Goal: Task Accomplishment & Management: Manage account settings

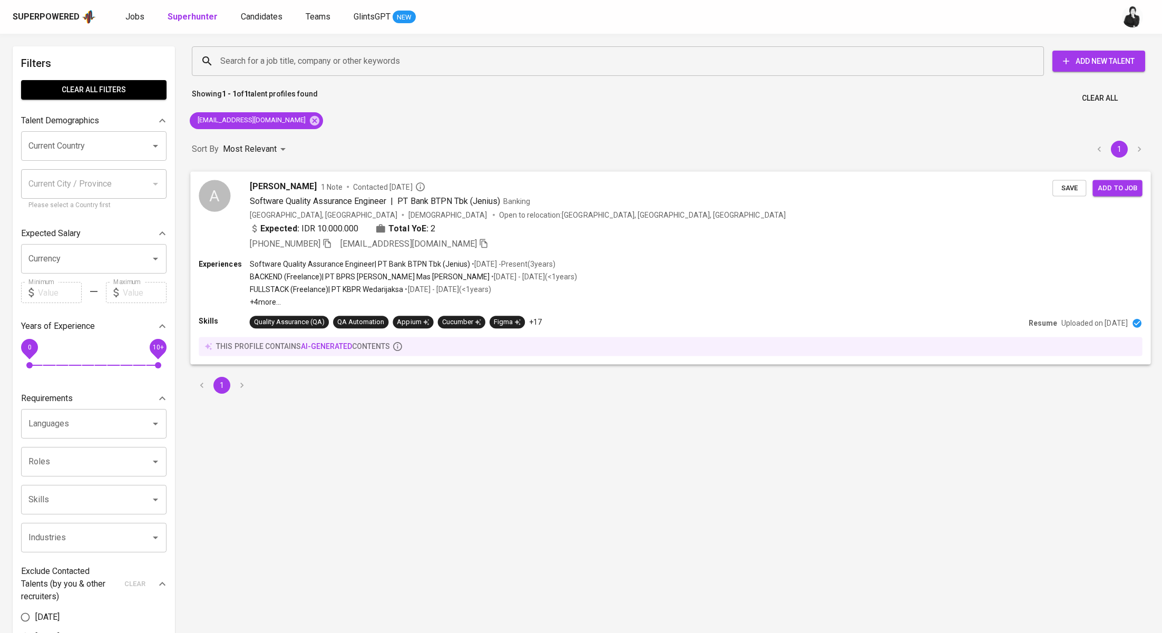
click at [1061, 190] on span "Save" at bounding box center [1069, 188] width 23 height 12
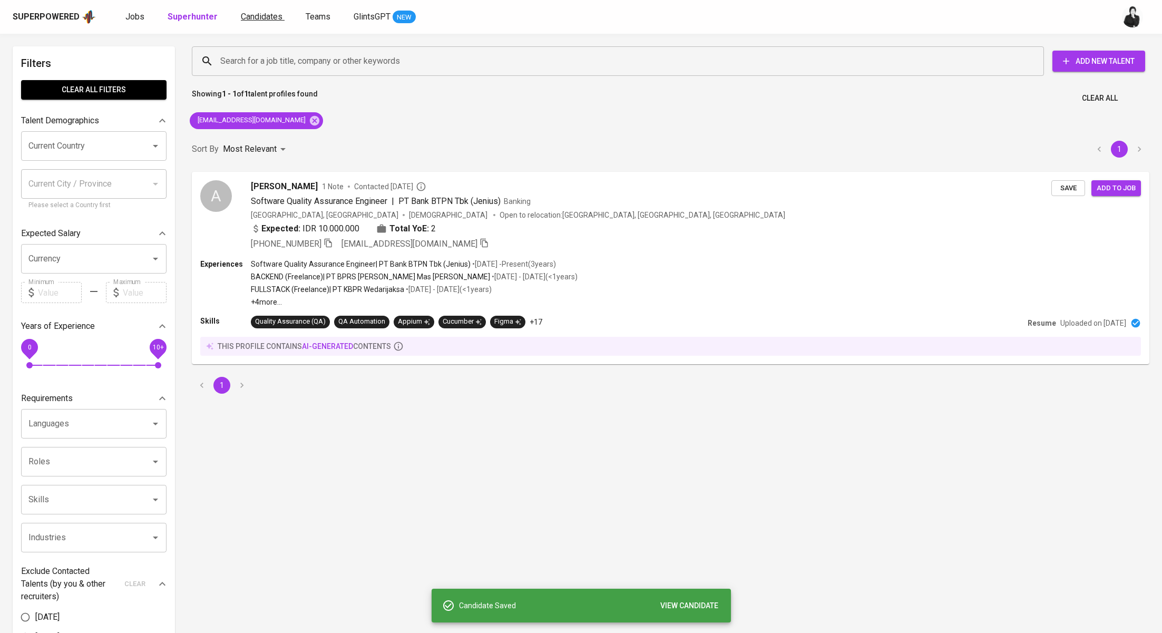
click at [257, 17] on span "Candidates" at bounding box center [262, 17] width 42 height 10
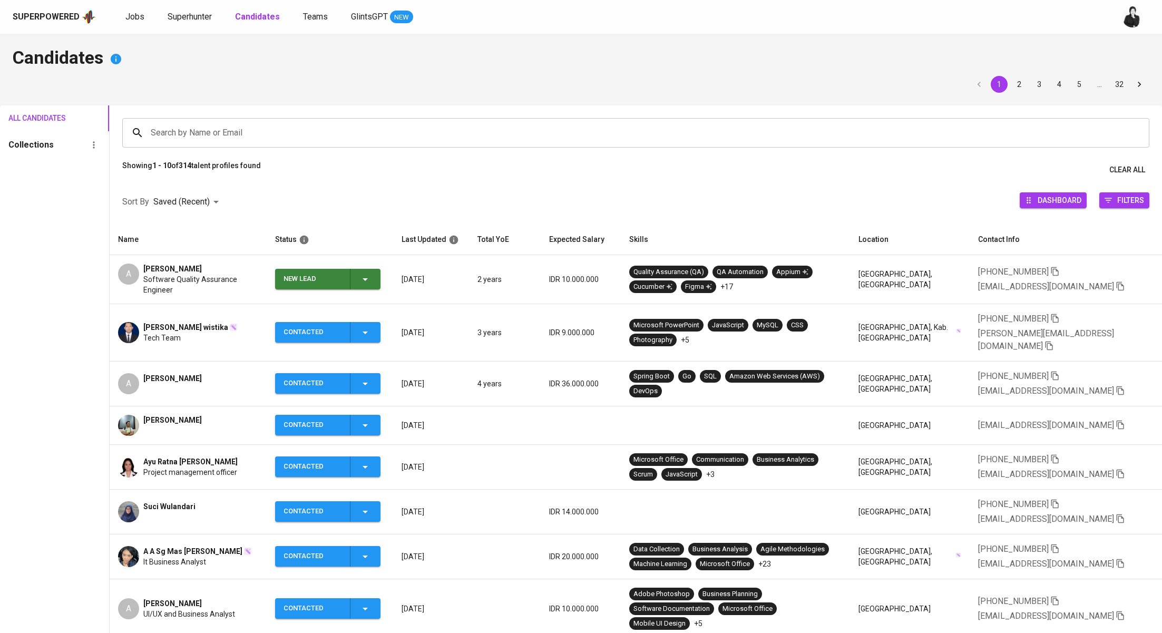
click at [333, 279] on div "New Lead" at bounding box center [313, 279] width 58 height 21
click at [354, 326] on li "Contacted" at bounding box center [332, 323] width 105 height 19
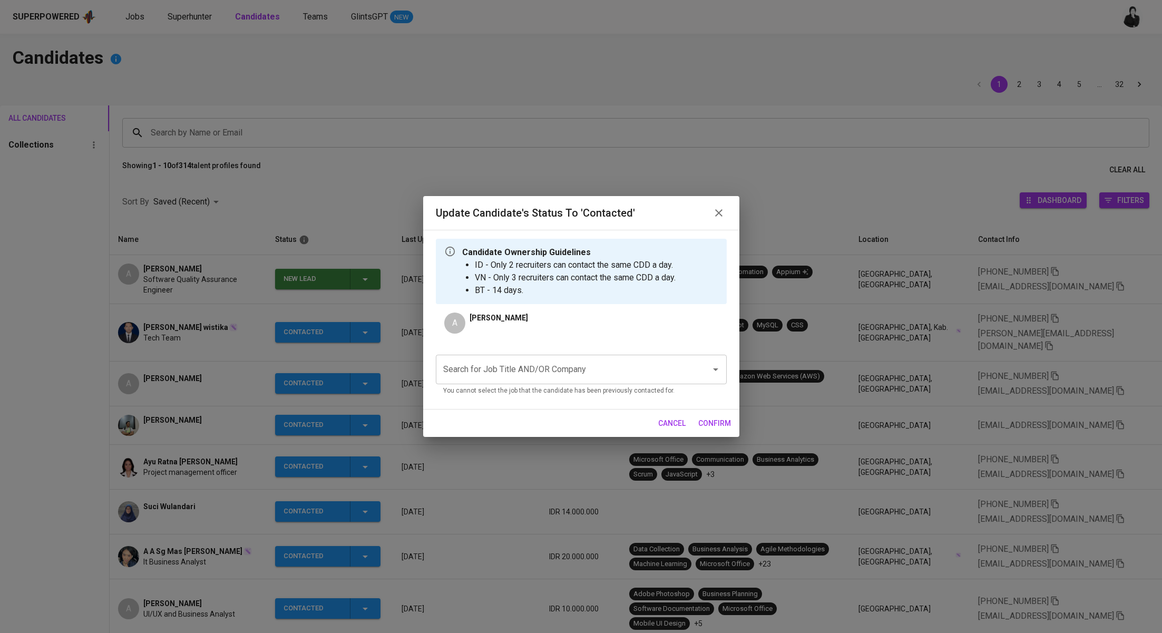
click at [649, 368] on input "Search for Job Title AND/OR Company" at bounding box center [567, 369] width 252 height 20
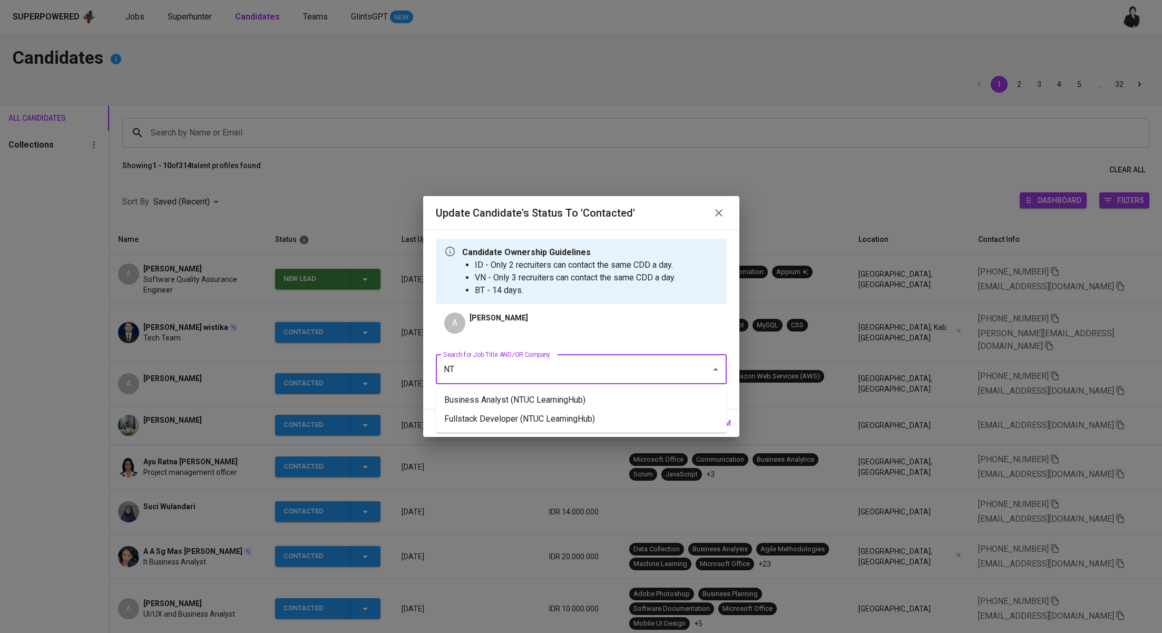
type input "N"
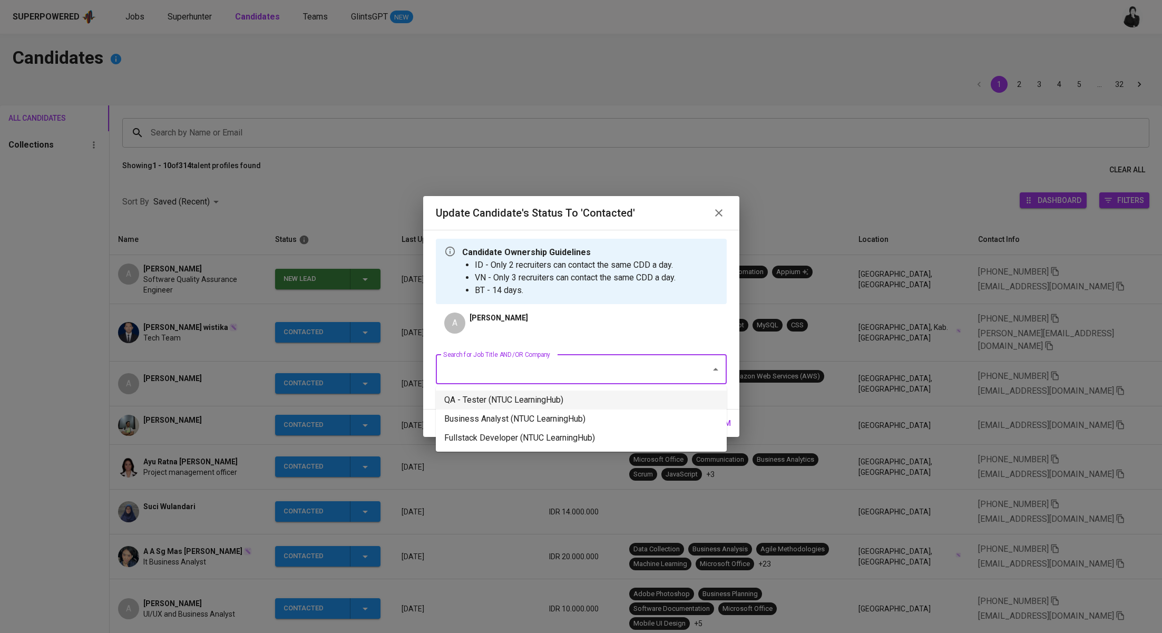
click at [601, 396] on li "QA - Tester (NTUC LearningHub)" at bounding box center [581, 399] width 291 height 19
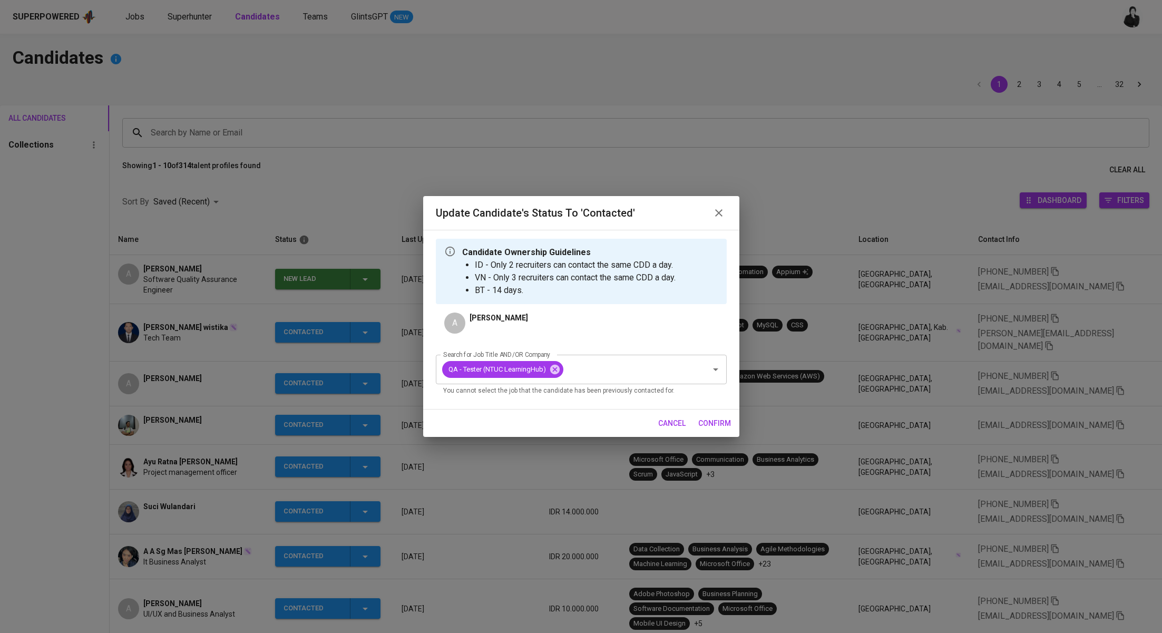
click at [726, 423] on span "confirm" at bounding box center [714, 423] width 33 height 13
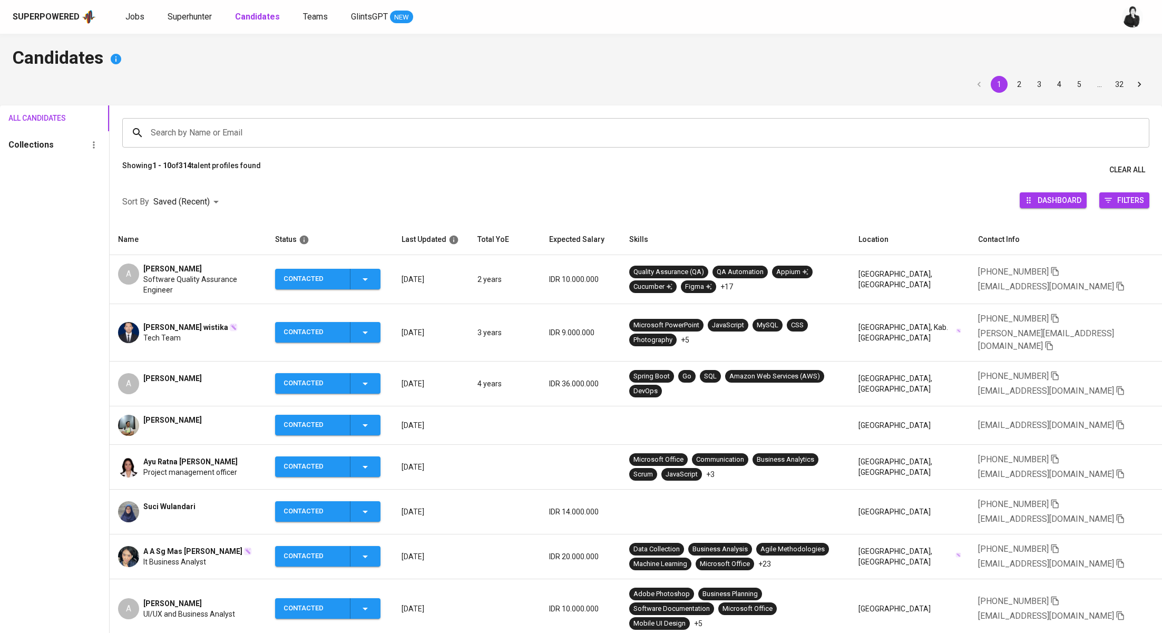
click at [184, 269] on span "[PERSON_NAME]" at bounding box center [172, 268] width 58 height 11
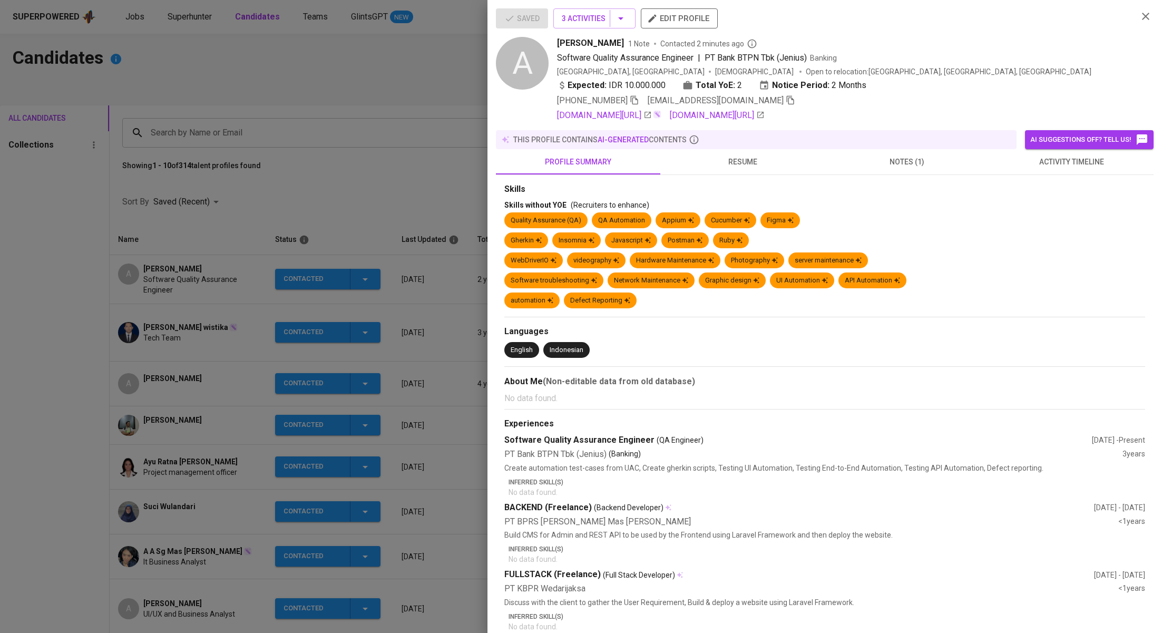
click at [1040, 166] on span "activity timeline" at bounding box center [1071, 161] width 152 height 13
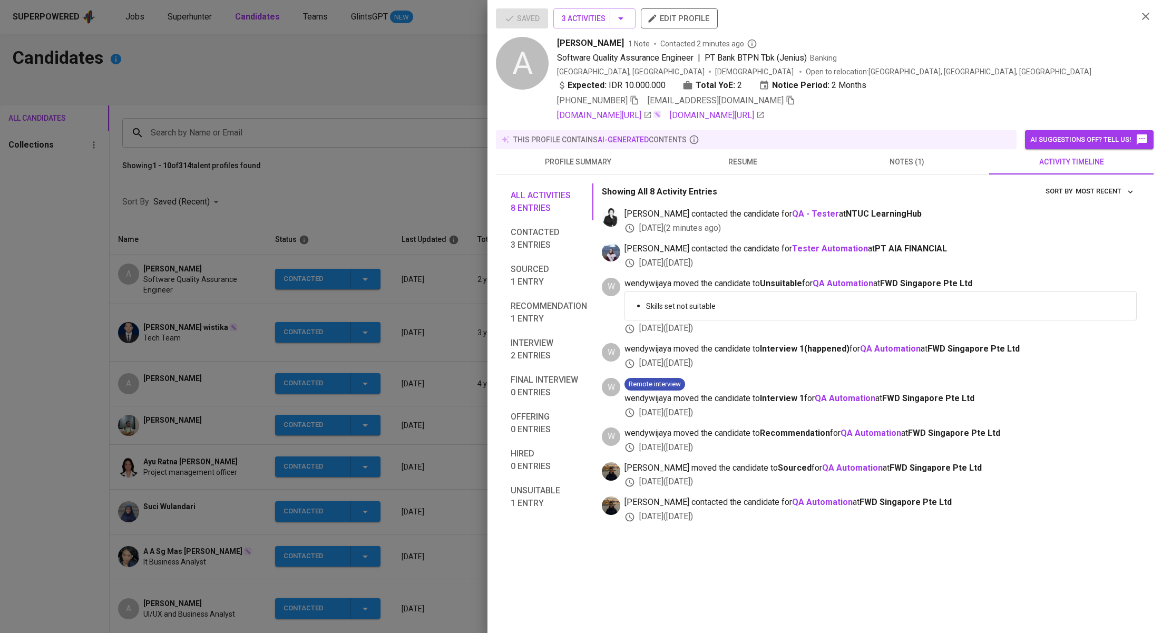
click at [742, 157] on span "resume" at bounding box center [743, 161] width 152 height 13
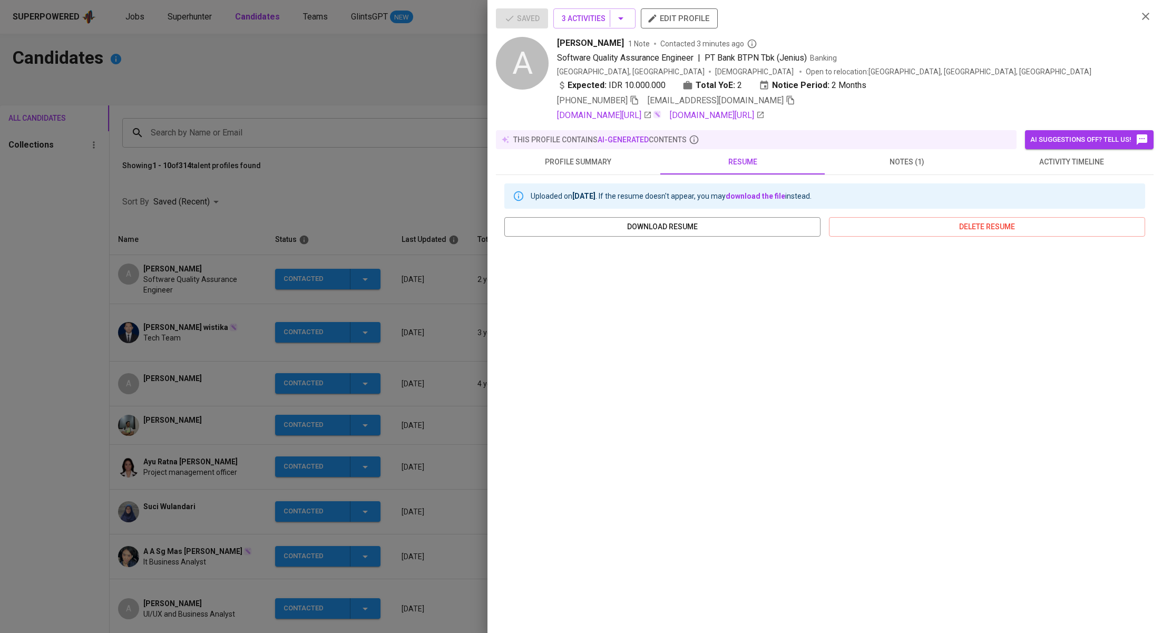
click at [436, 162] on div at bounding box center [581, 316] width 1162 height 633
